Goal: Information Seeking & Learning: Learn about a topic

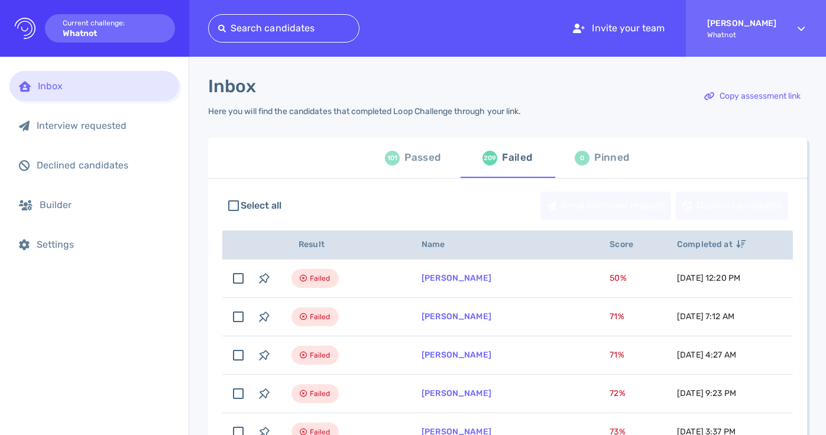
click at [409, 157] on div "Passed" at bounding box center [423, 158] width 36 height 18
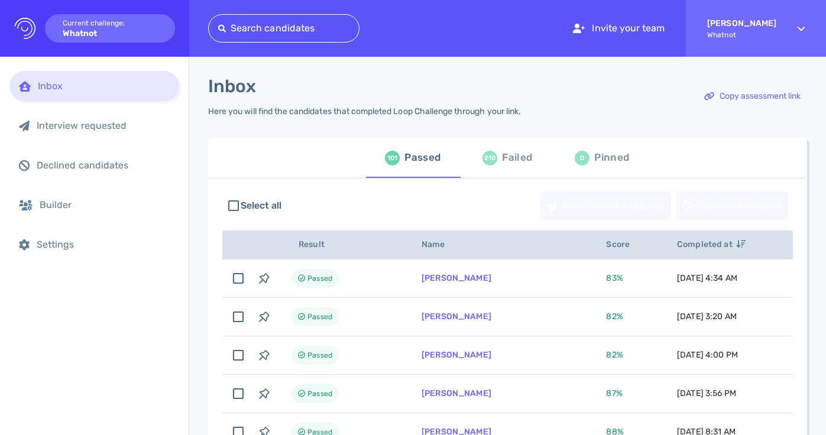
click at [492, 159] on div "210" at bounding box center [490, 158] width 15 height 15
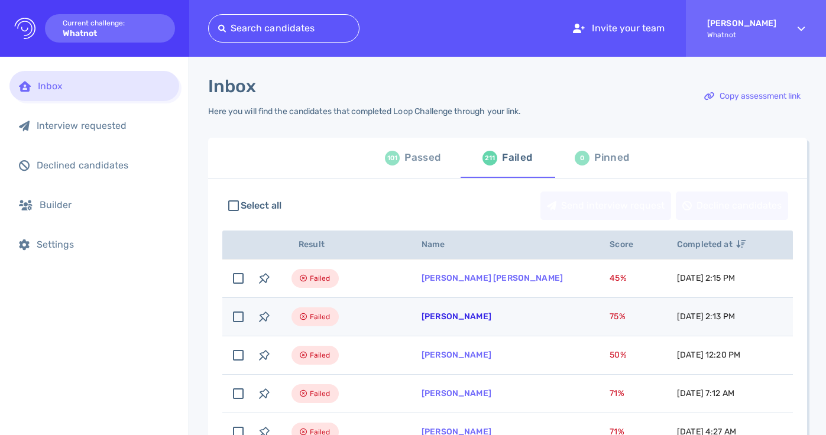
click at [460, 316] on link "[PERSON_NAME]" at bounding box center [457, 317] width 70 height 10
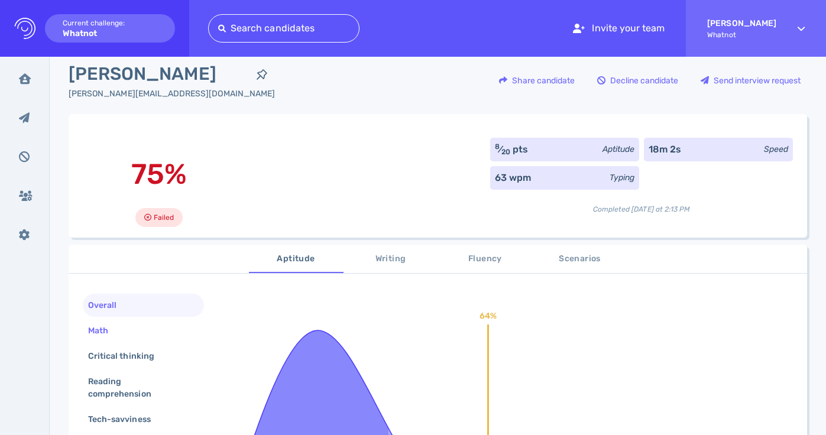
click at [114, 333] on div "Math" at bounding box center [104, 330] width 37 height 17
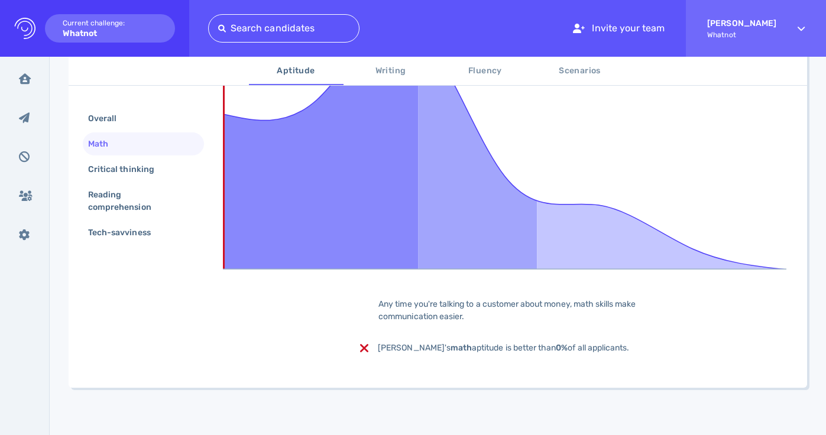
scroll to position [56, 0]
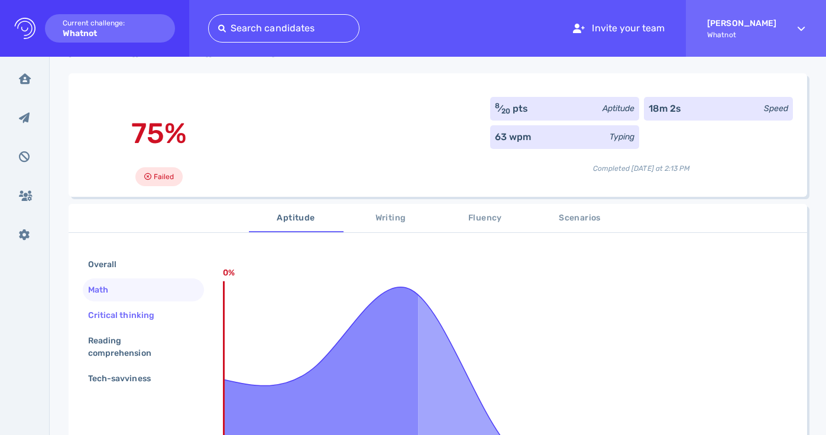
click at [128, 313] on div "Critical thinking" at bounding box center [127, 315] width 83 height 17
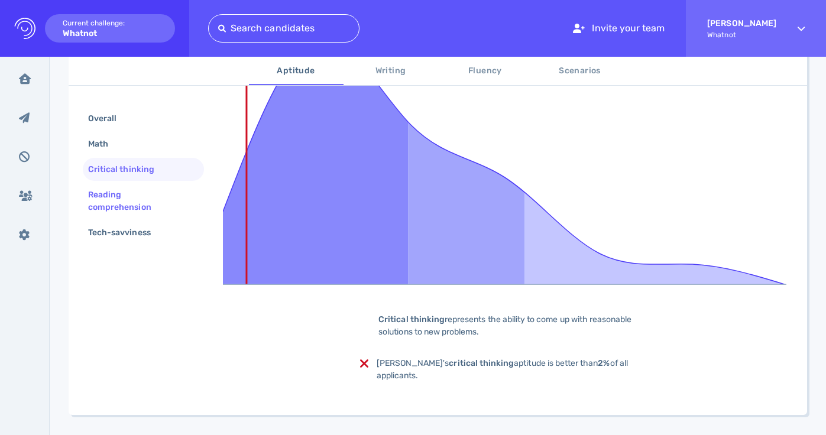
scroll to position [322, 0]
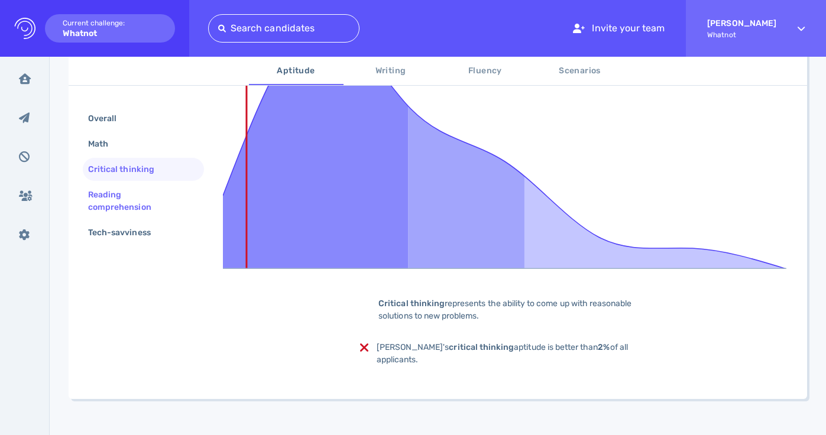
click at [125, 194] on div "Reading comprehension" at bounding box center [139, 201] width 106 height 30
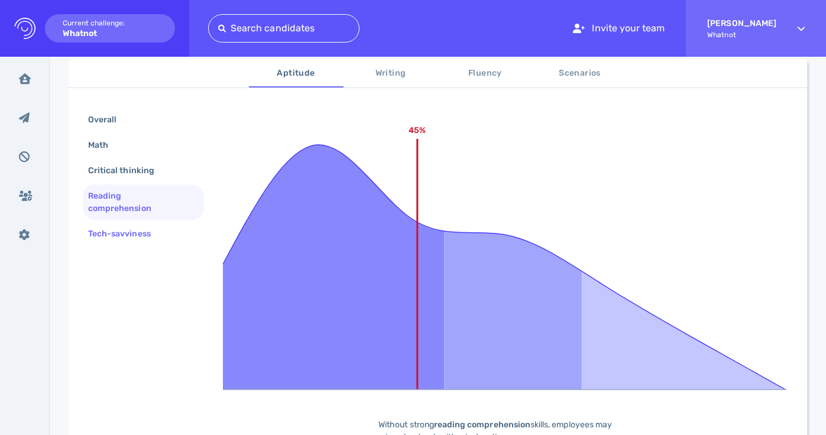
click at [143, 236] on div "Tech-savviness" at bounding box center [125, 233] width 79 height 17
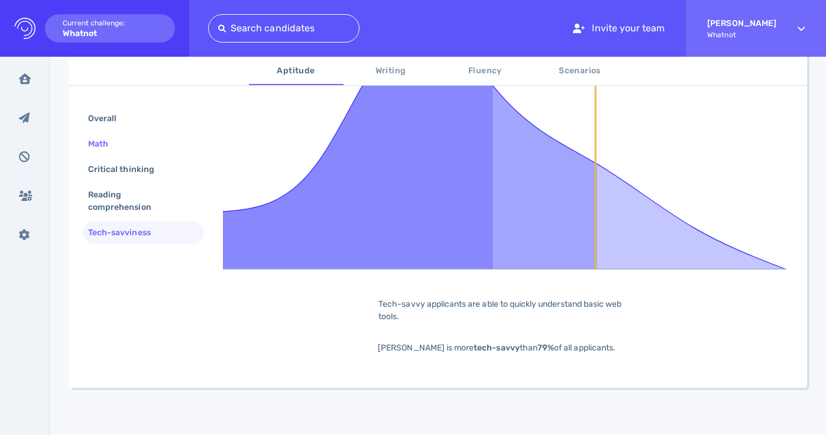
scroll to position [117, 0]
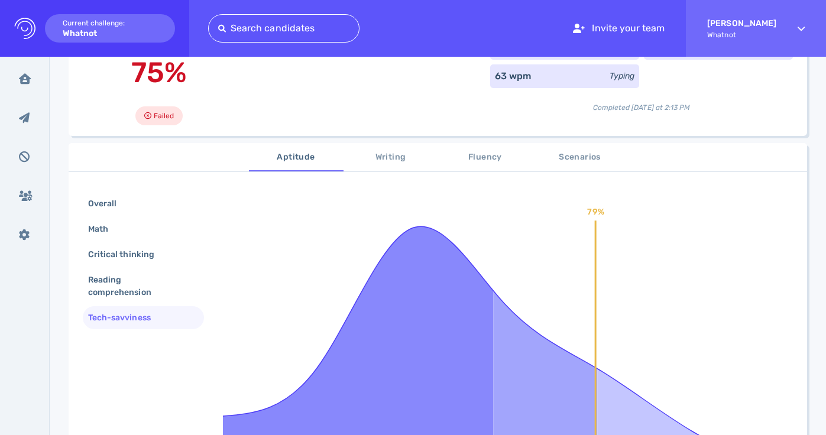
click at [115, 218] on div "Overall Math Critical thinking Reading comprehension Tech-savviness" at bounding box center [143, 262] width 121 height 140
click at [118, 206] on div "Overall" at bounding box center [108, 203] width 45 height 17
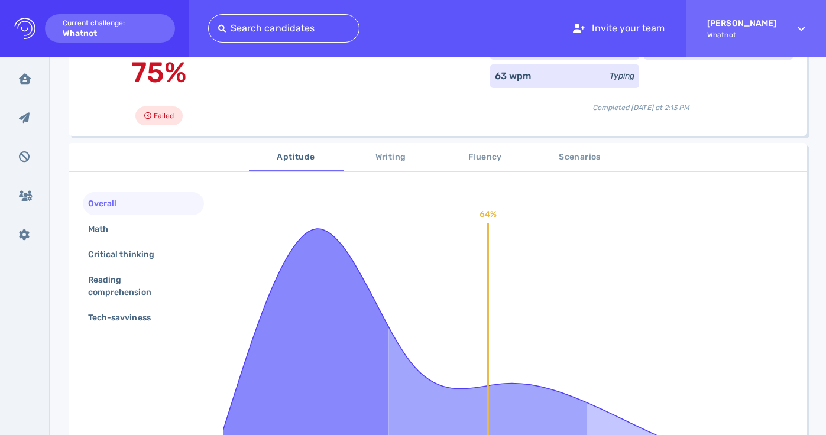
scroll to position [124, 0]
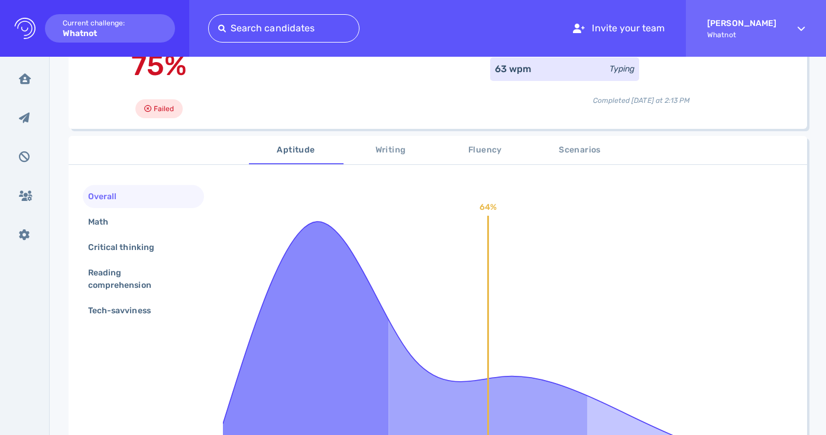
click at [367, 157] on span "Writing" at bounding box center [391, 150] width 80 height 15
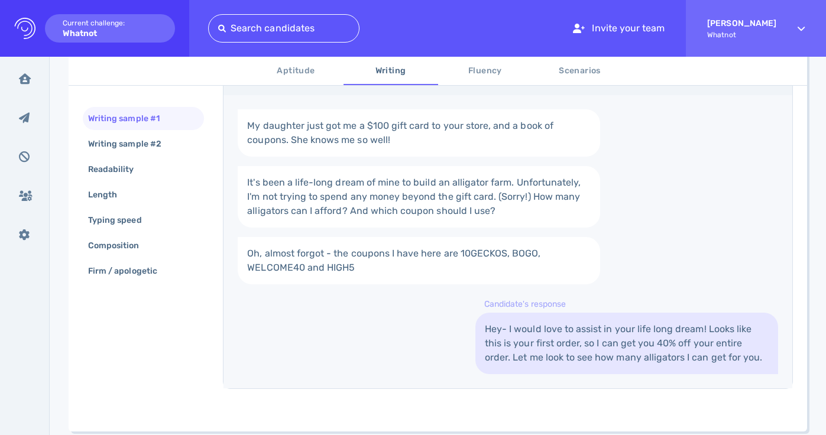
scroll to position [0, 0]
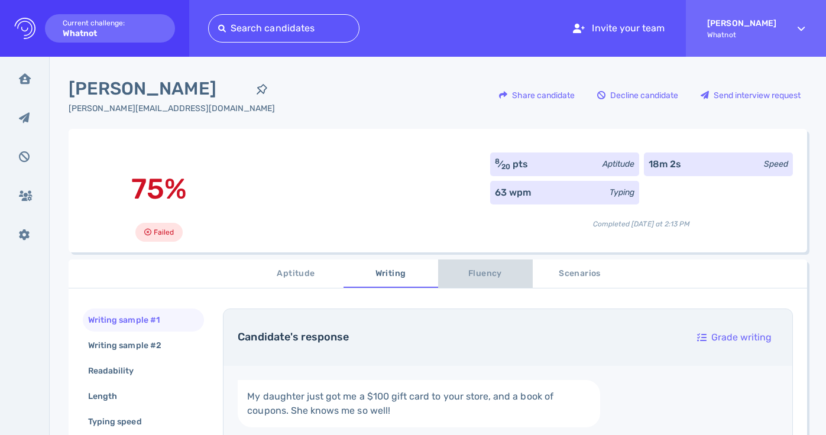
click at [472, 275] on span "Fluency" at bounding box center [485, 274] width 80 height 15
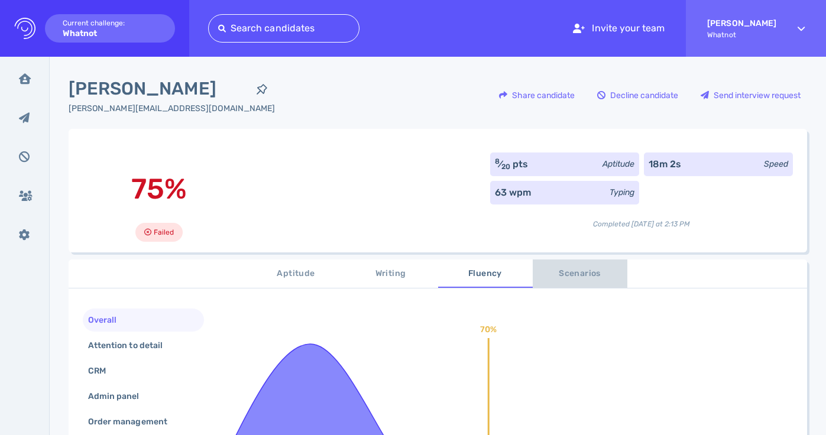
click at [576, 277] on span "Scenarios" at bounding box center [580, 274] width 80 height 15
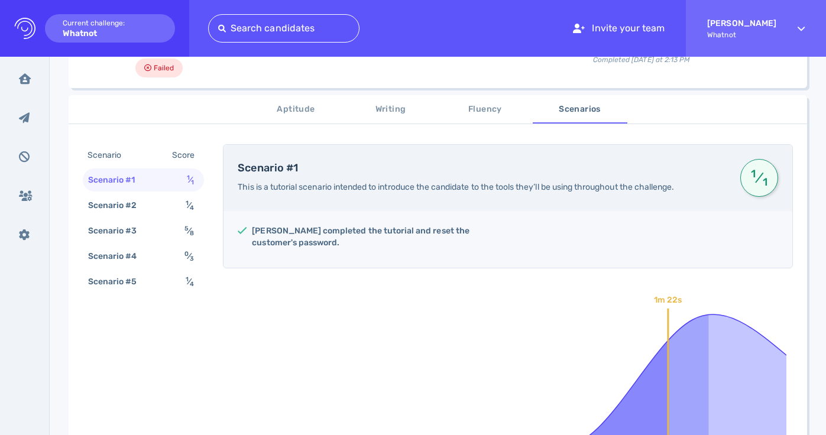
scroll to position [225, 0]
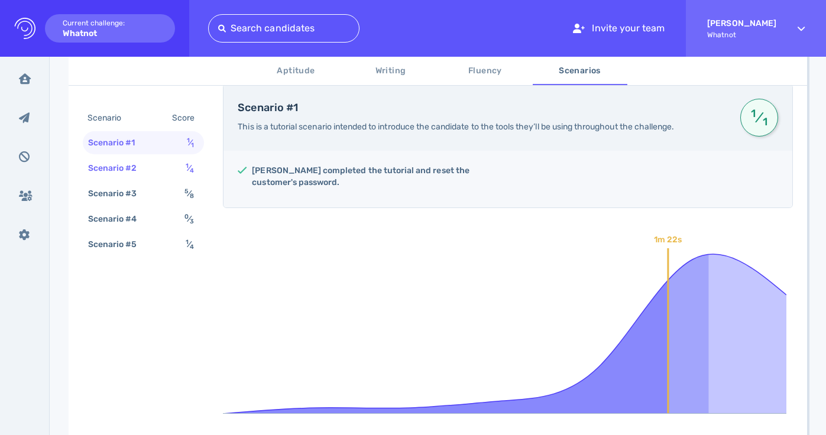
click at [152, 165] on div "Scenario #2 1 ⁄ 4" at bounding box center [143, 168] width 121 height 23
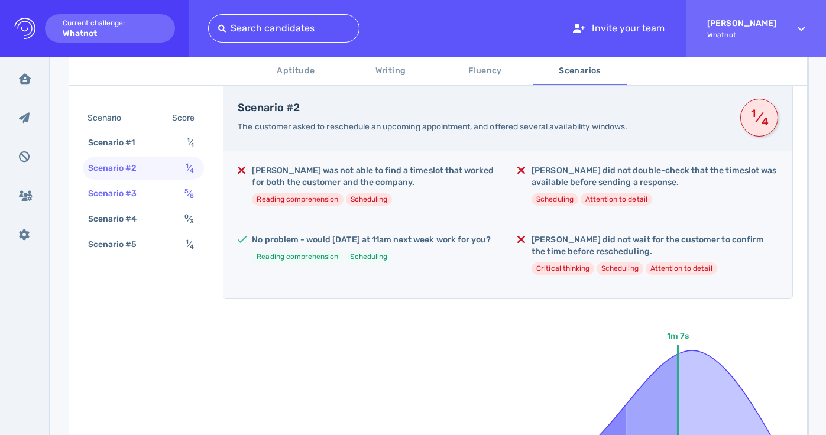
click at [160, 190] on div "Scenario #3 5 ⁄ 8" at bounding box center [143, 193] width 121 height 23
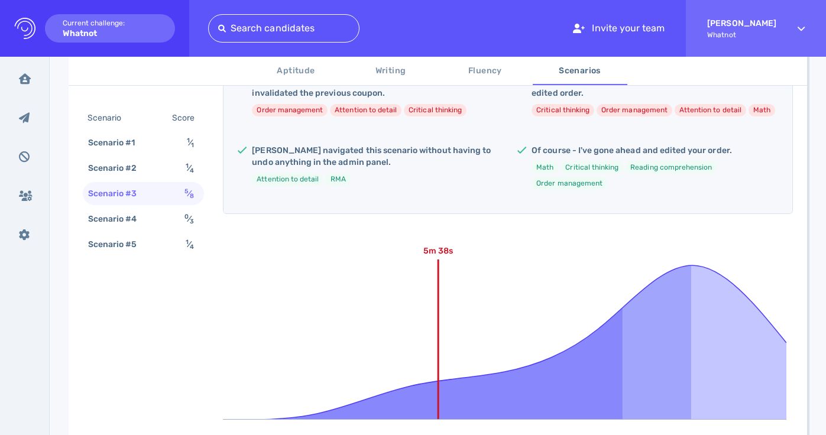
scroll to position [446, 0]
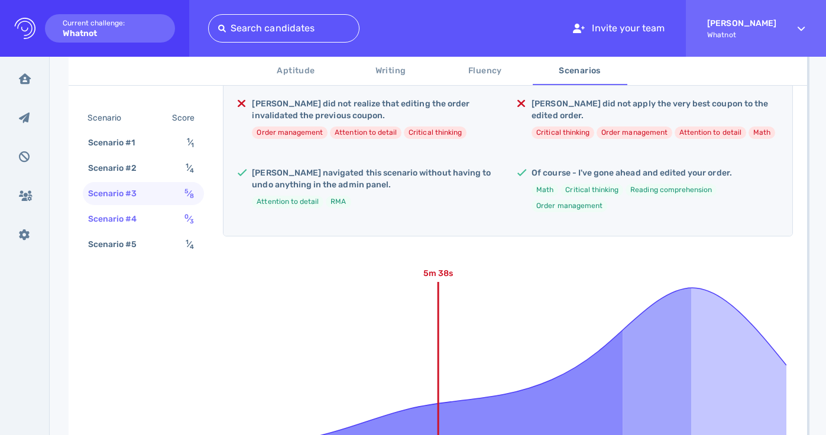
click at [160, 224] on div "Scenario #4 0 ⁄ 3" at bounding box center [143, 219] width 121 height 23
